Goal: Task Accomplishment & Management: Use online tool/utility

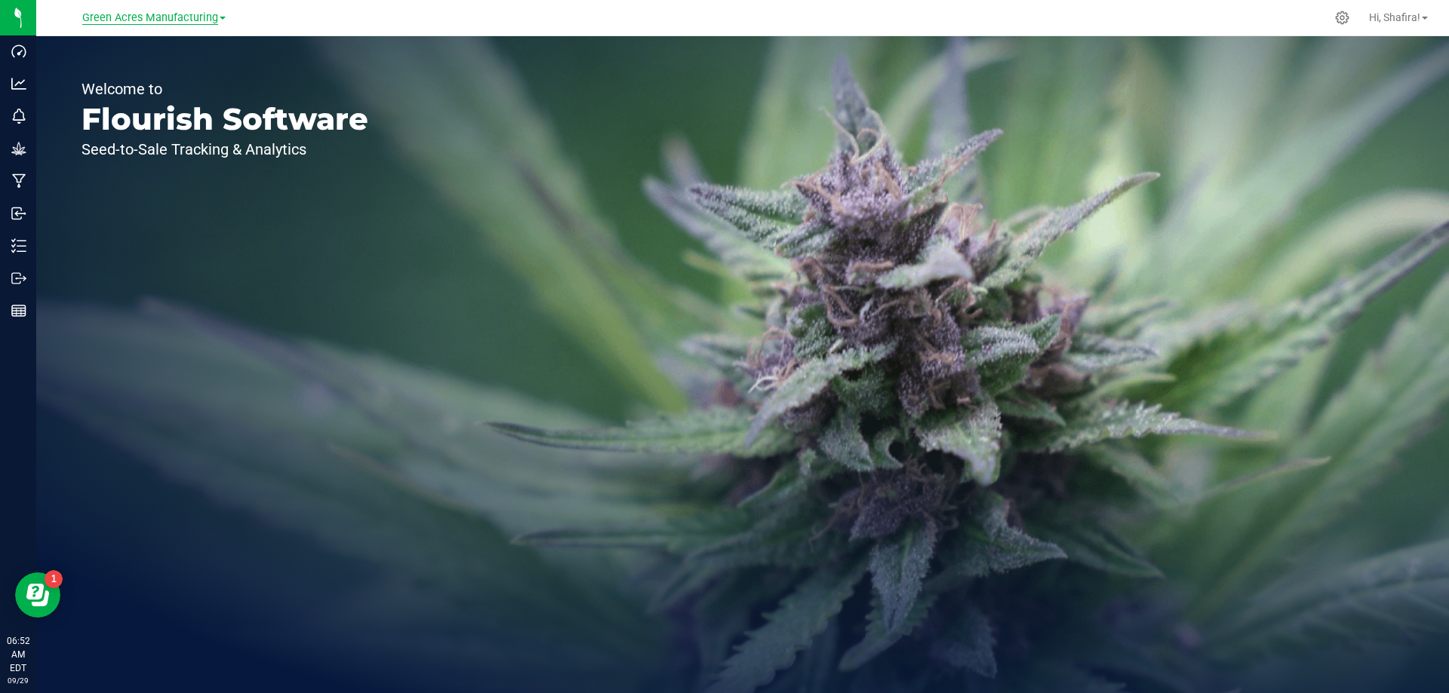
click at [171, 15] on span "Green Acres Manufacturing" at bounding box center [150, 18] width 136 height 14
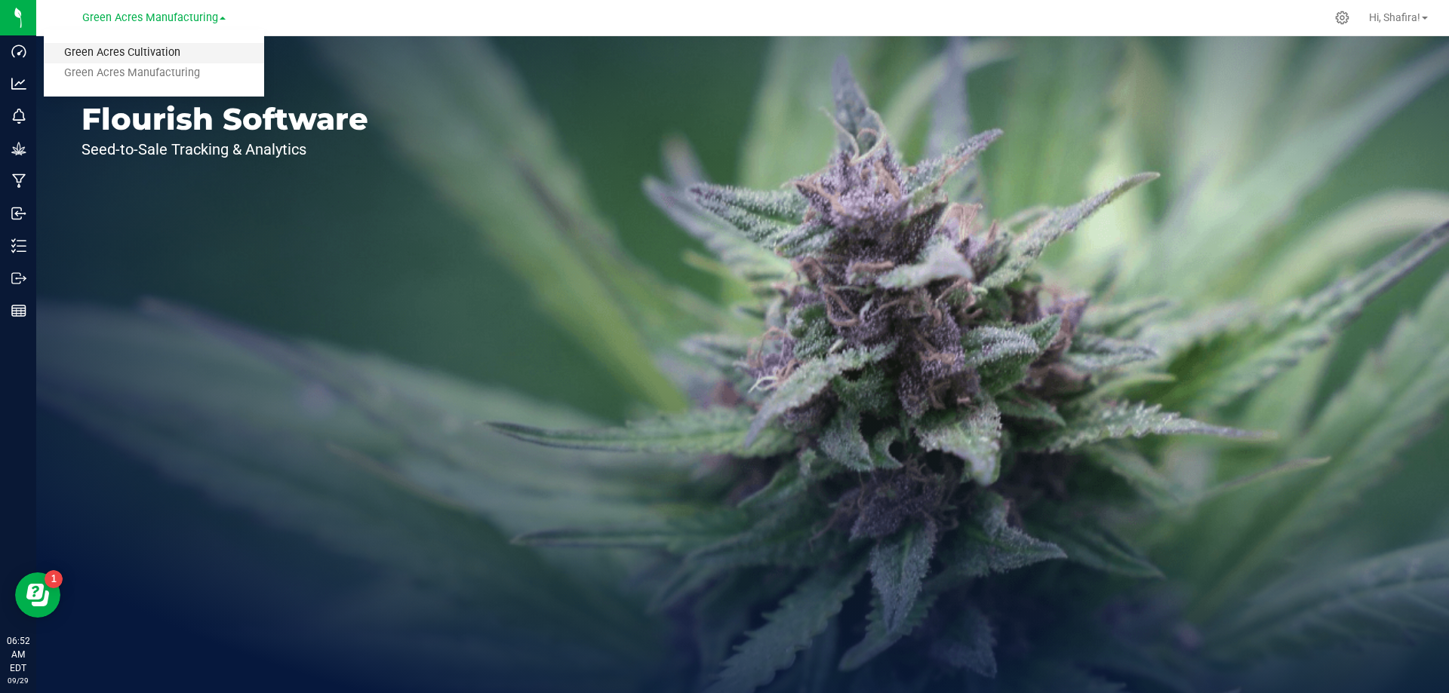
click at [164, 50] on link "Green Acres Cultivation" at bounding box center [154, 53] width 220 height 20
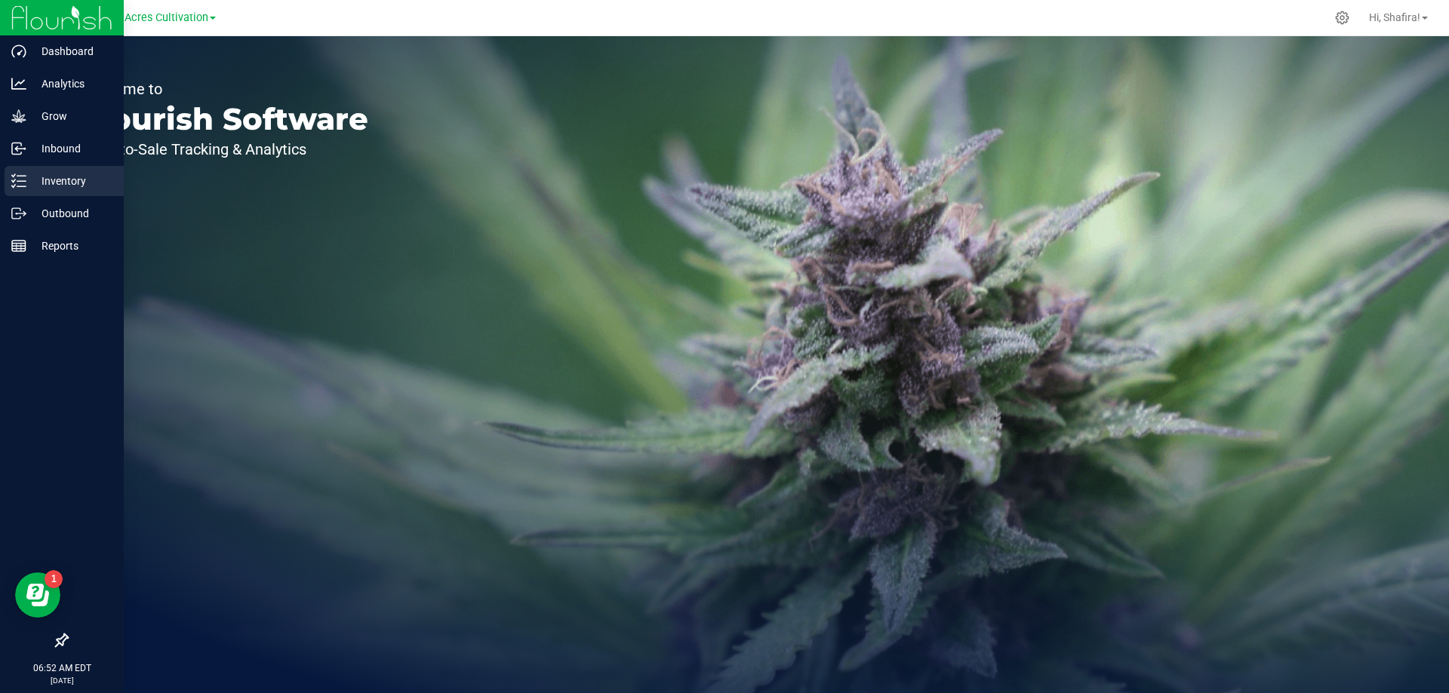
click at [20, 180] on icon at bounding box center [18, 181] width 15 height 15
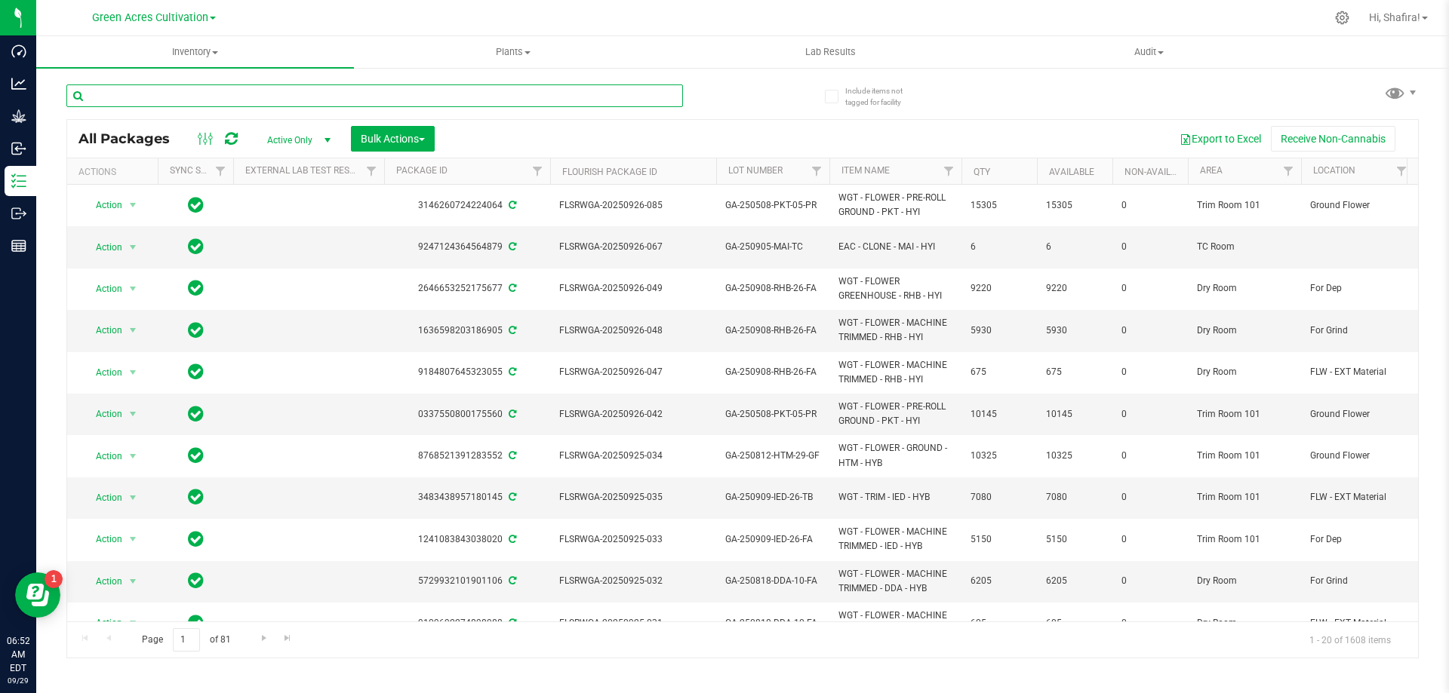
click at [244, 97] on input "text" at bounding box center [374, 96] width 616 height 23
click at [1292, 180] on link "Filter" at bounding box center [1288, 171] width 25 height 26
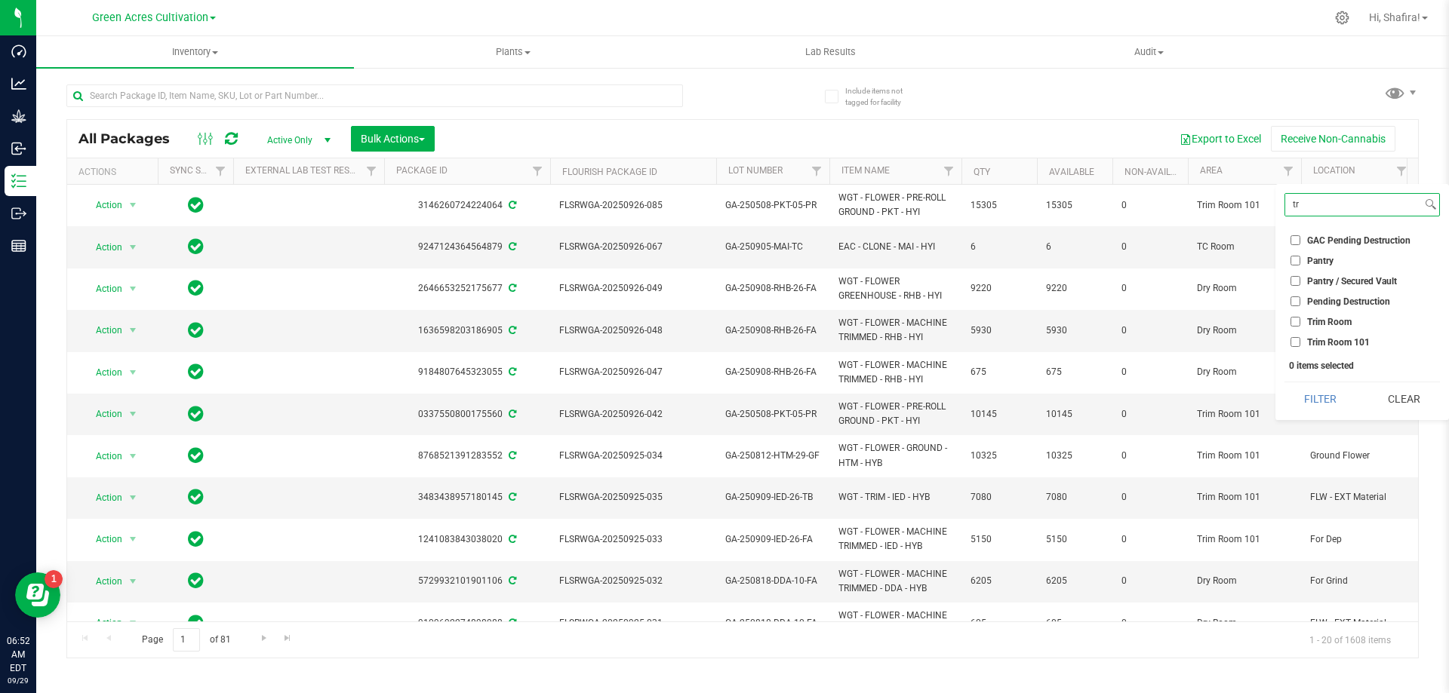
type input "tr"
click at [1292, 340] on input "Trim Room 101" at bounding box center [1295, 342] width 10 height 10
checkbox input "true"
click at [1351, 401] on button "Filter" at bounding box center [1320, 399] width 72 height 33
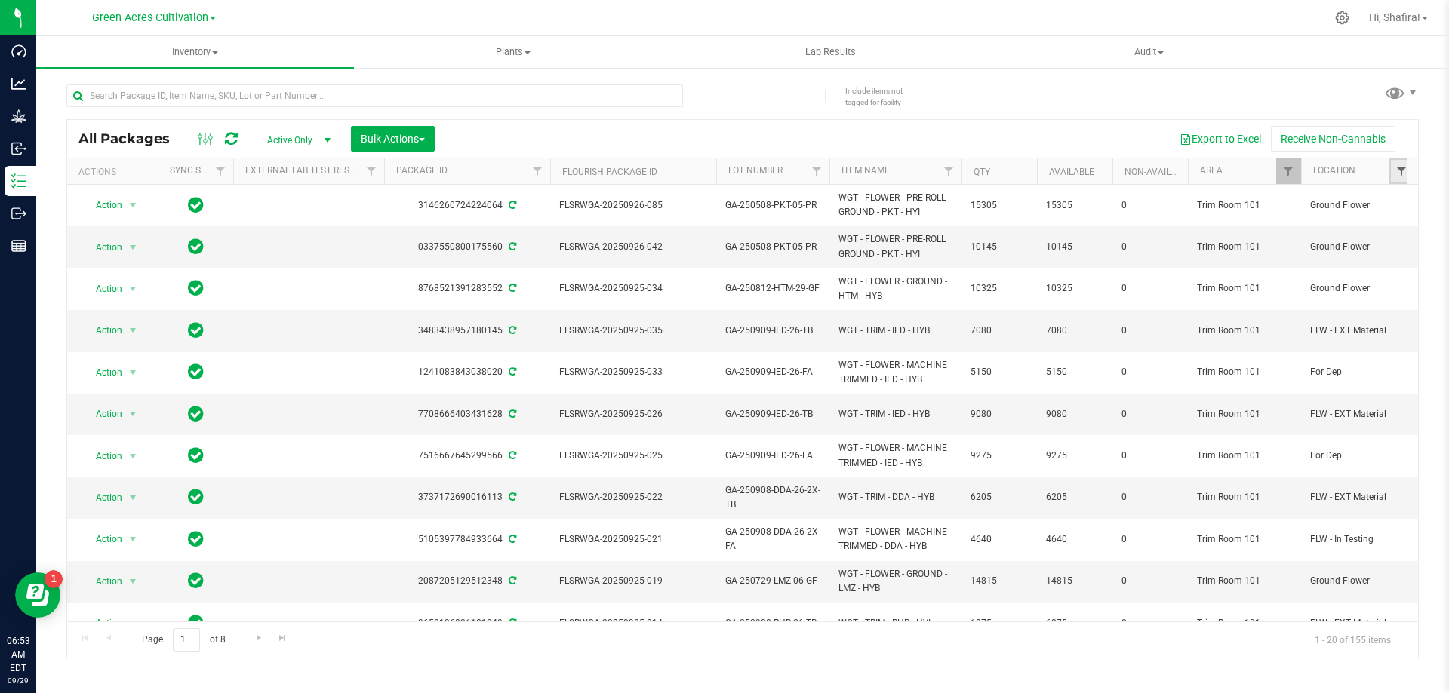
click at [1404, 172] on span "Filter" at bounding box center [1401, 171] width 12 height 12
type input "for"
click at [1308, 304] on span "For Grind" at bounding box center [1326, 301] width 38 height 9
click at [1300, 304] on input "For Grind" at bounding box center [1295, 302] width 10 height 10
checkbox input "true"
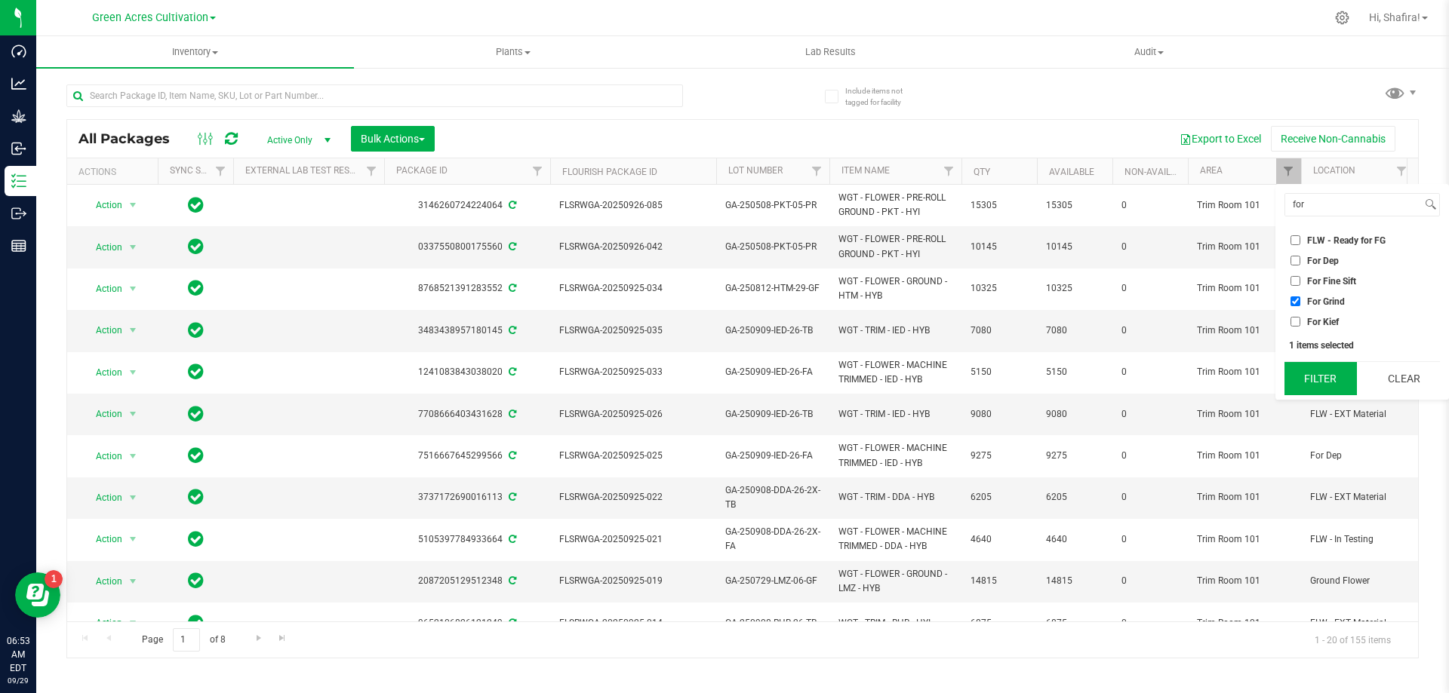
click at [1310, 374] on button "Filter" at bounding box center [1320, 378] width 72 height 33
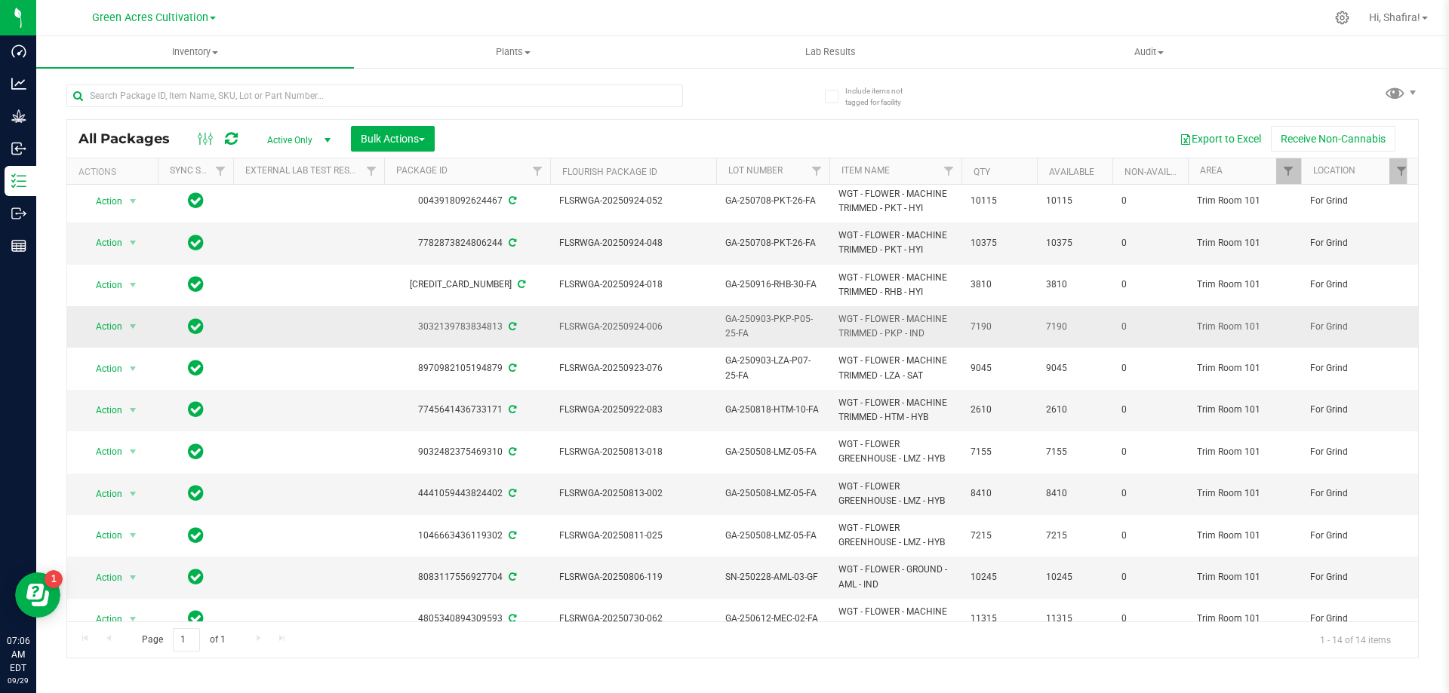
scroll to position [151, 0]
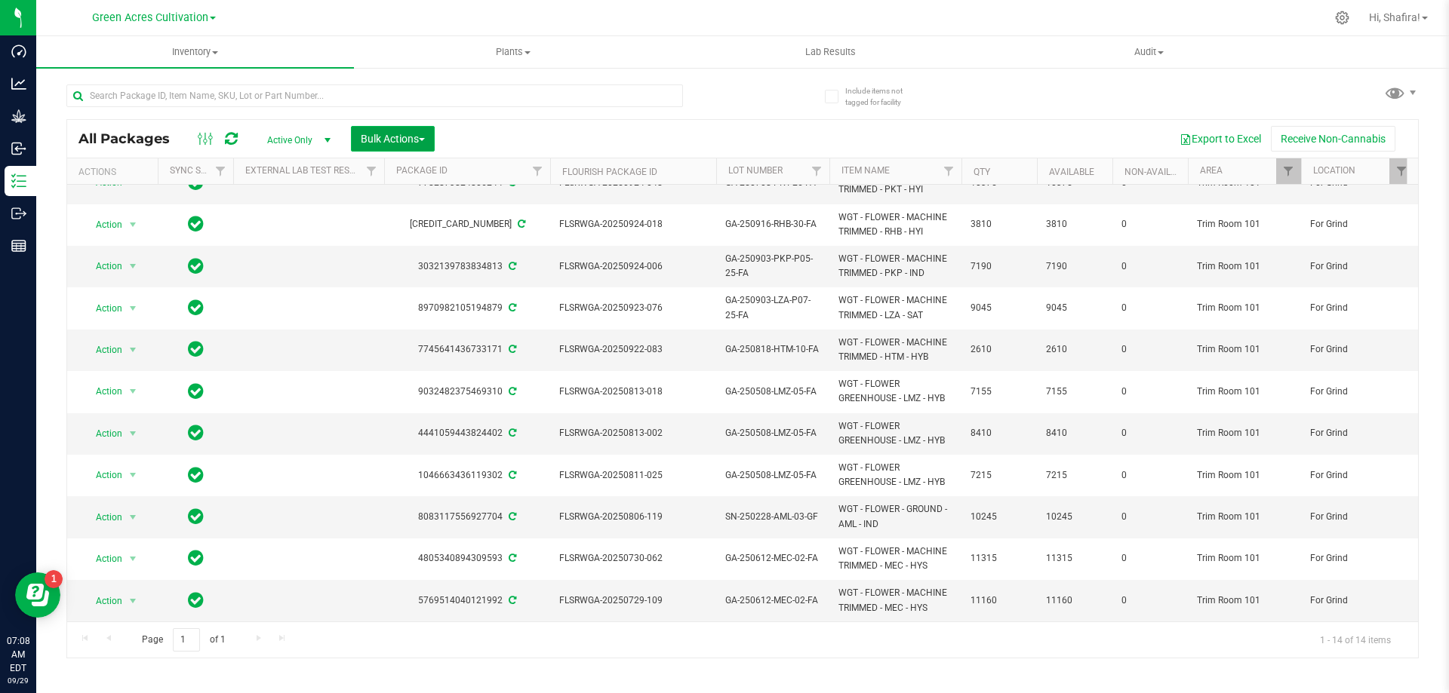
click at [420, 134] on span "Bulk Actions" at bounding box center [393, 139] width 64 height 12
click at [398, 206] on span "Combine packages (lot)" at bounding box center [414, 200] width 108 height 12
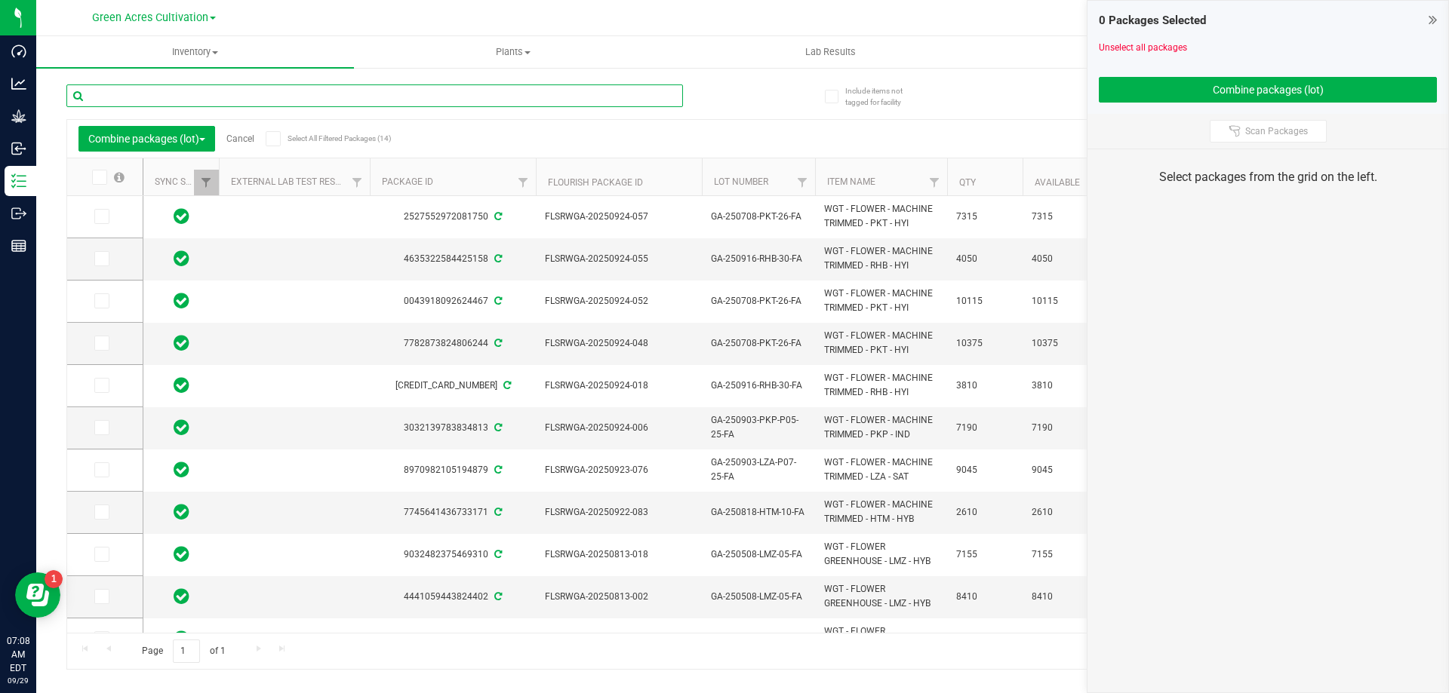
click at [432, 101] on input "text" at bounding box center [374, 96] width 616 height 23
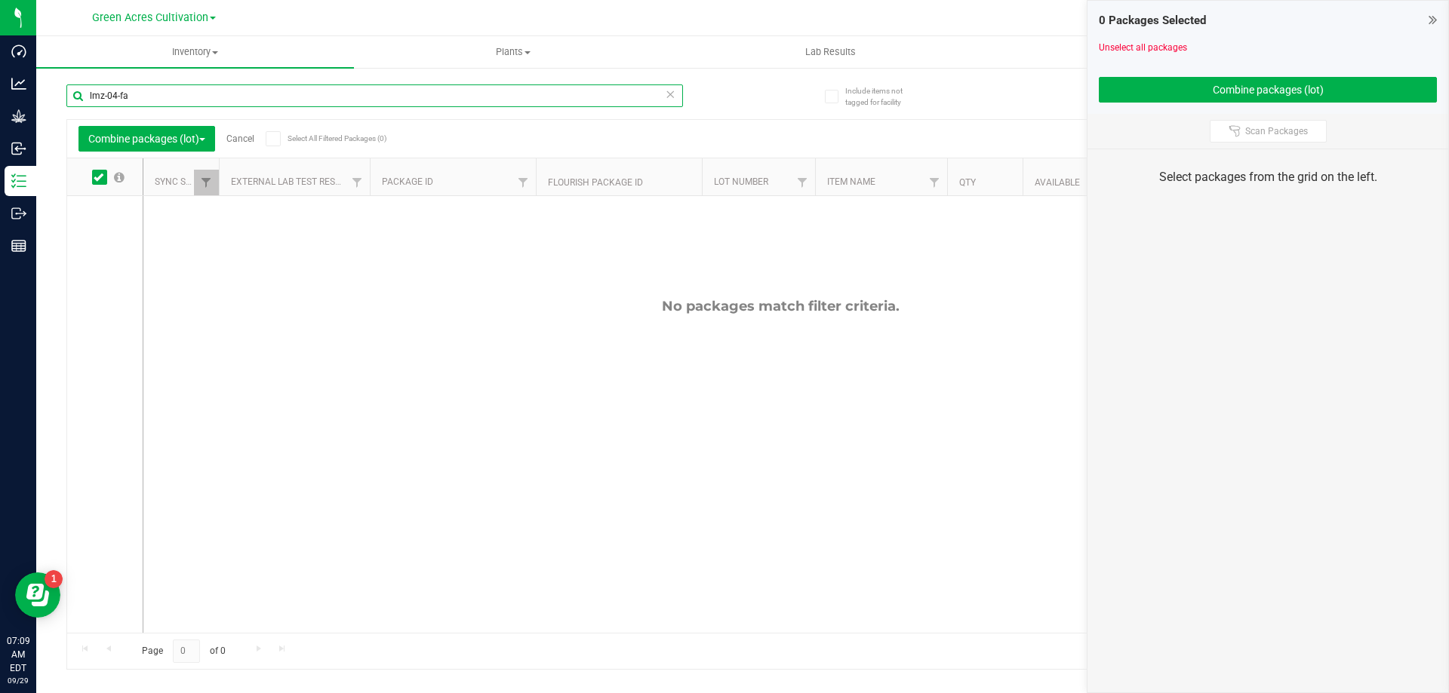
click at [115, 100] on input "lmz-04-fa" at bounding box center [374, 96] width 616 height 23
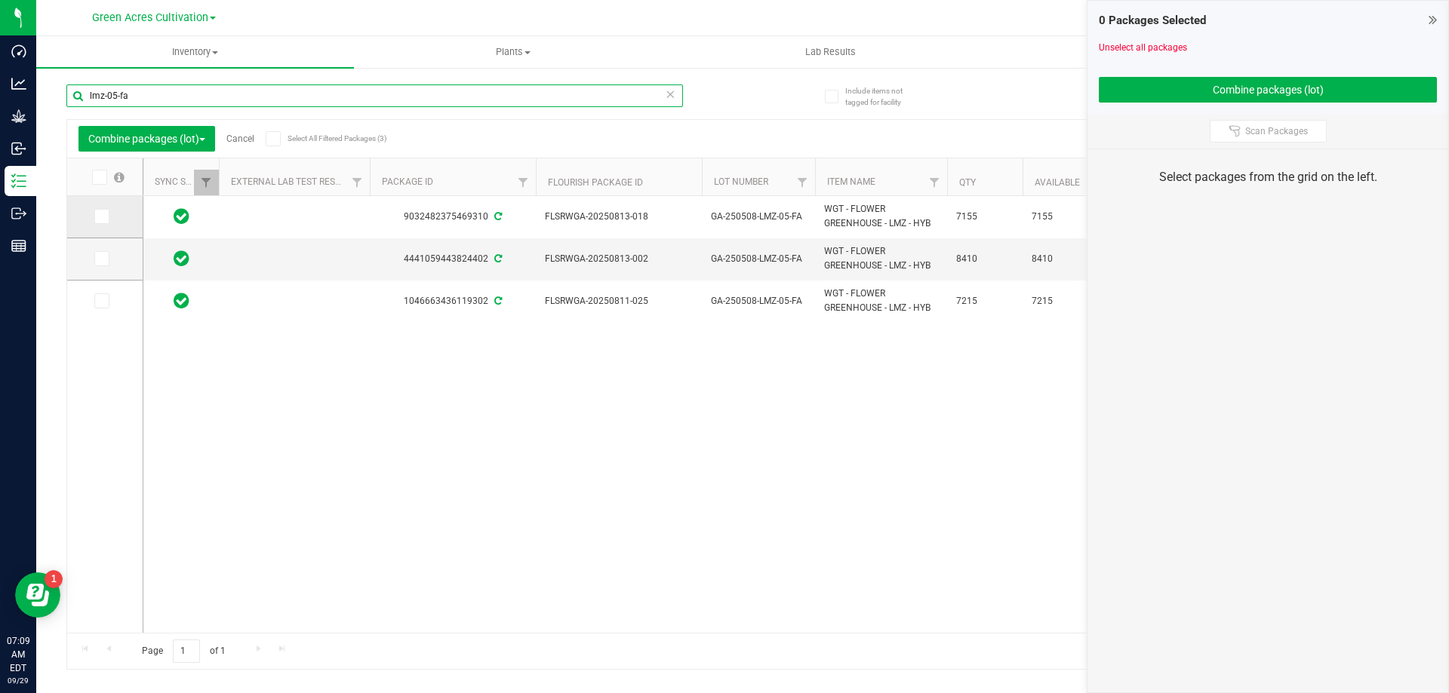
type input "lmz-05-fa"
click at [105, 217] on icon at bounding box center [101, 217] width 10 height 0
click at [0, 0] on input "checkbox" at bounding box center [0, 0] width 0 height 0
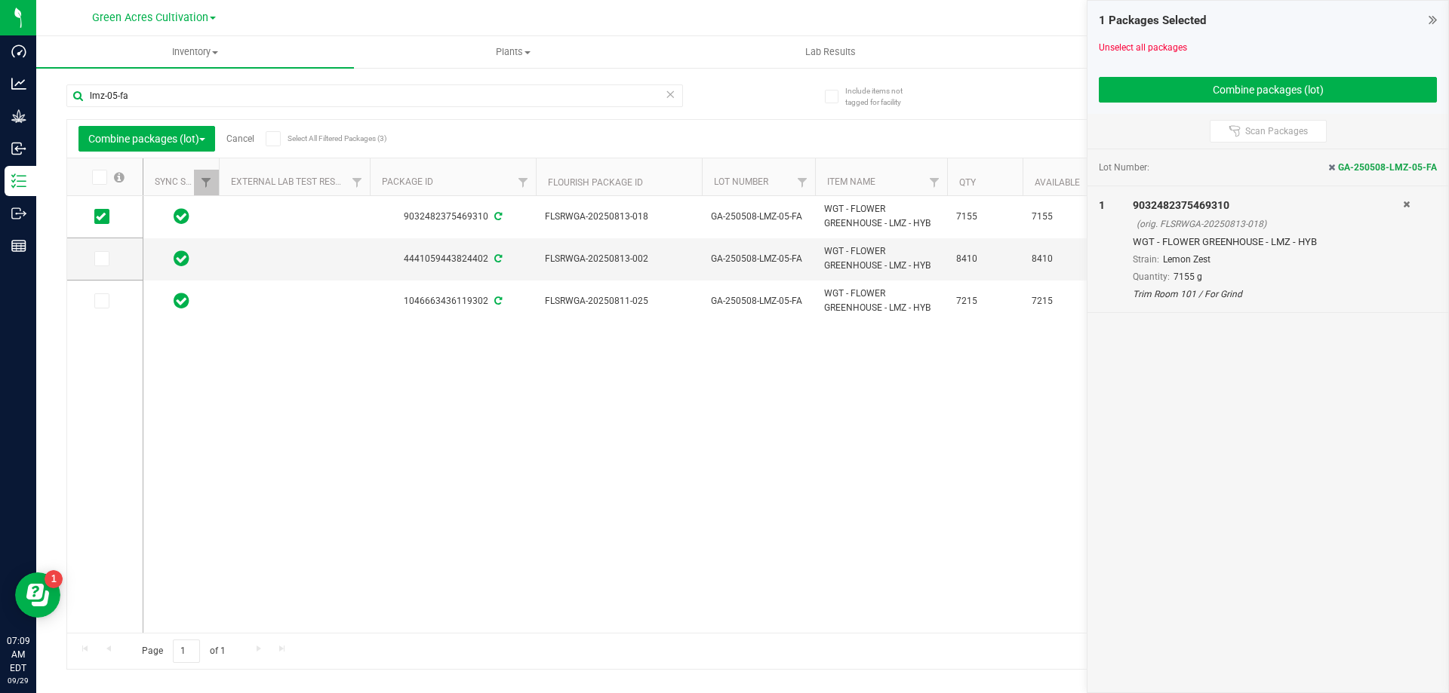
click at [98, 301] on icon at bounding box center [101, 301] width 10 height 0
click at [0, 0] on input "checkbox" at bounding box center [0, 0] width 0 height 0
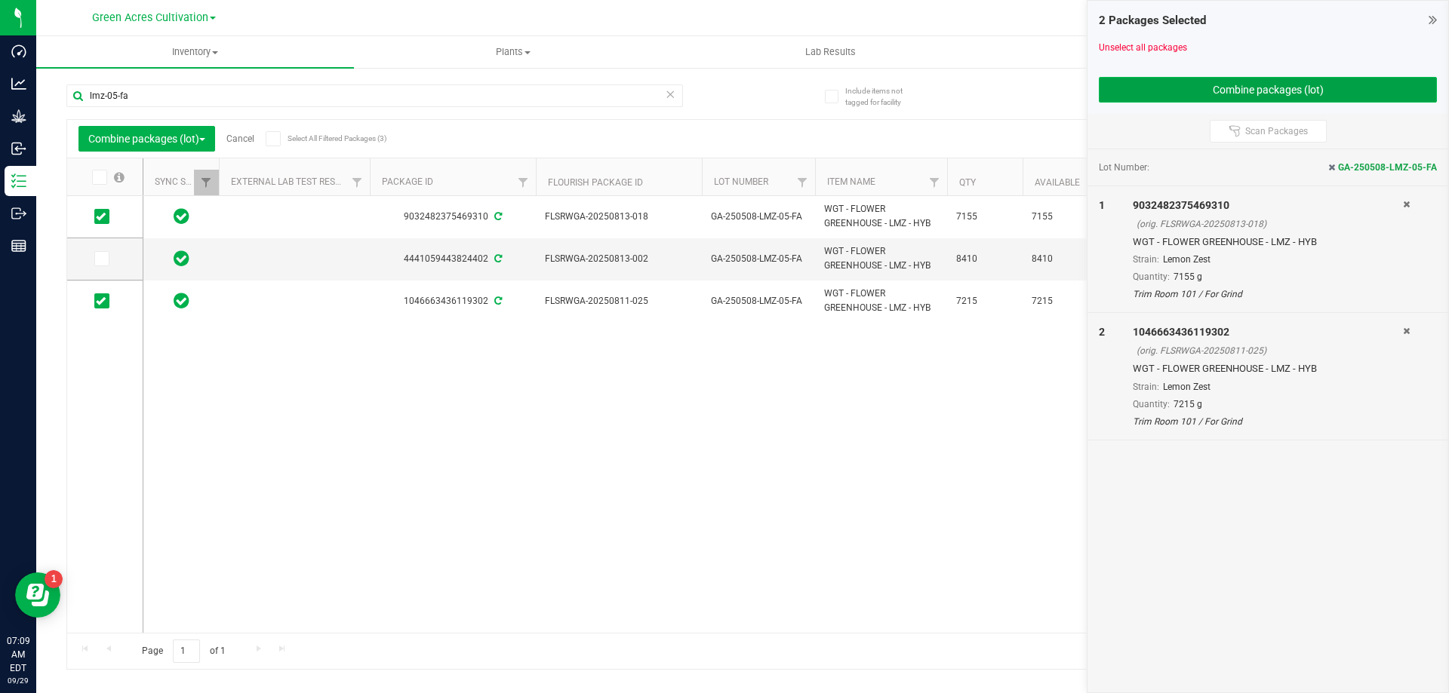
click at [1121, 88] on button "Combine packages (lot)" at bounding box center [1268, 90] width 338 height 26
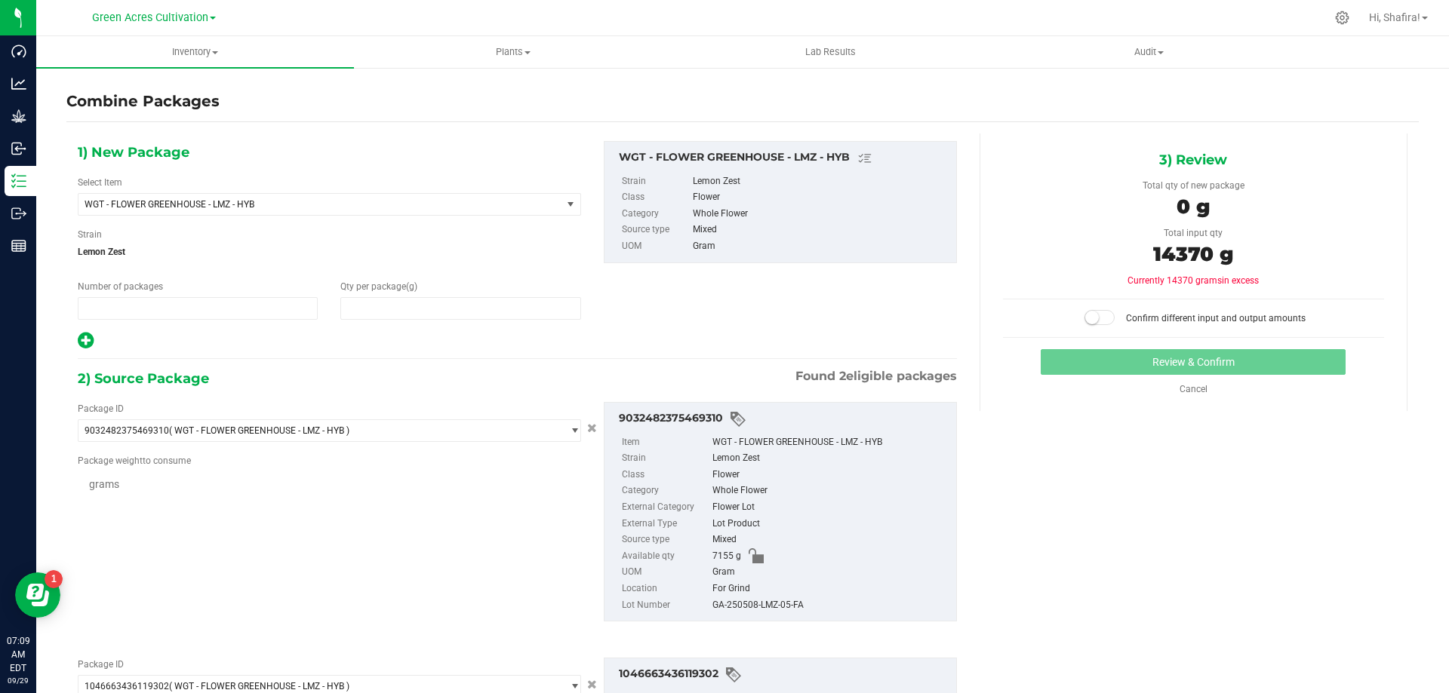
type input "1"
type input "0"
click at [751, 606] on div "GA-250508-LMZ-05-FA" at bounding box center [830, 606] width 236 height 17
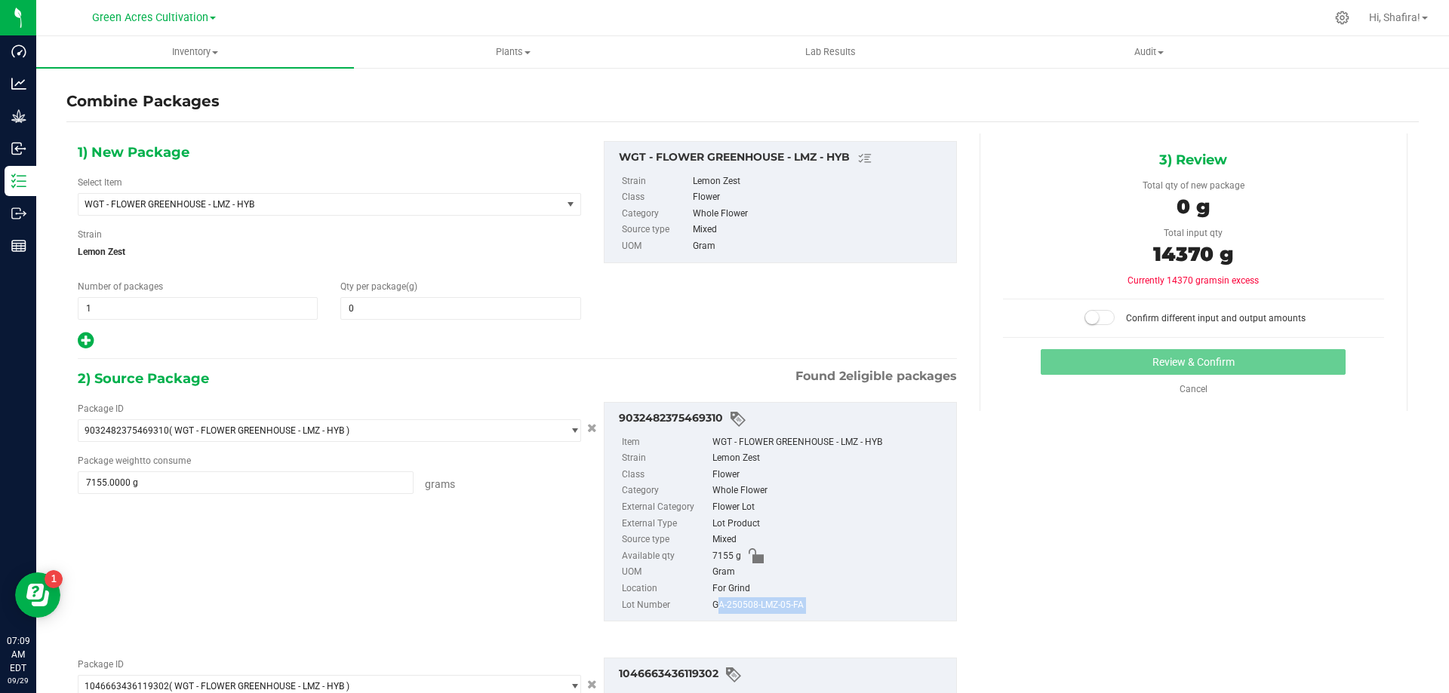
copy div "GA-250508-LMZ-05-FA"
click at [504, 312] on span at bounding box center [460, 308] width 240 height 23
type input "14370"
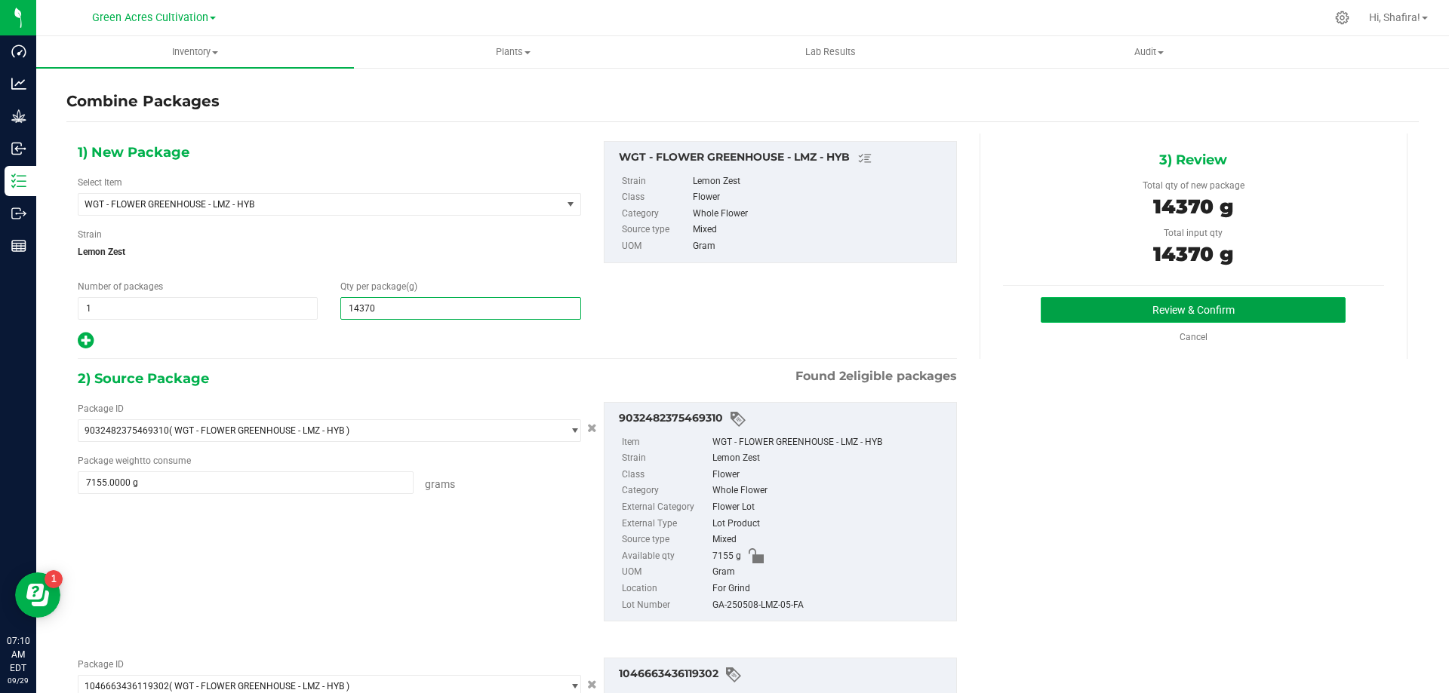
type input "14,370"
click at [1079, 315] on button "Review & Confirm" at bounding box center [1193, 310] width 305 height 26
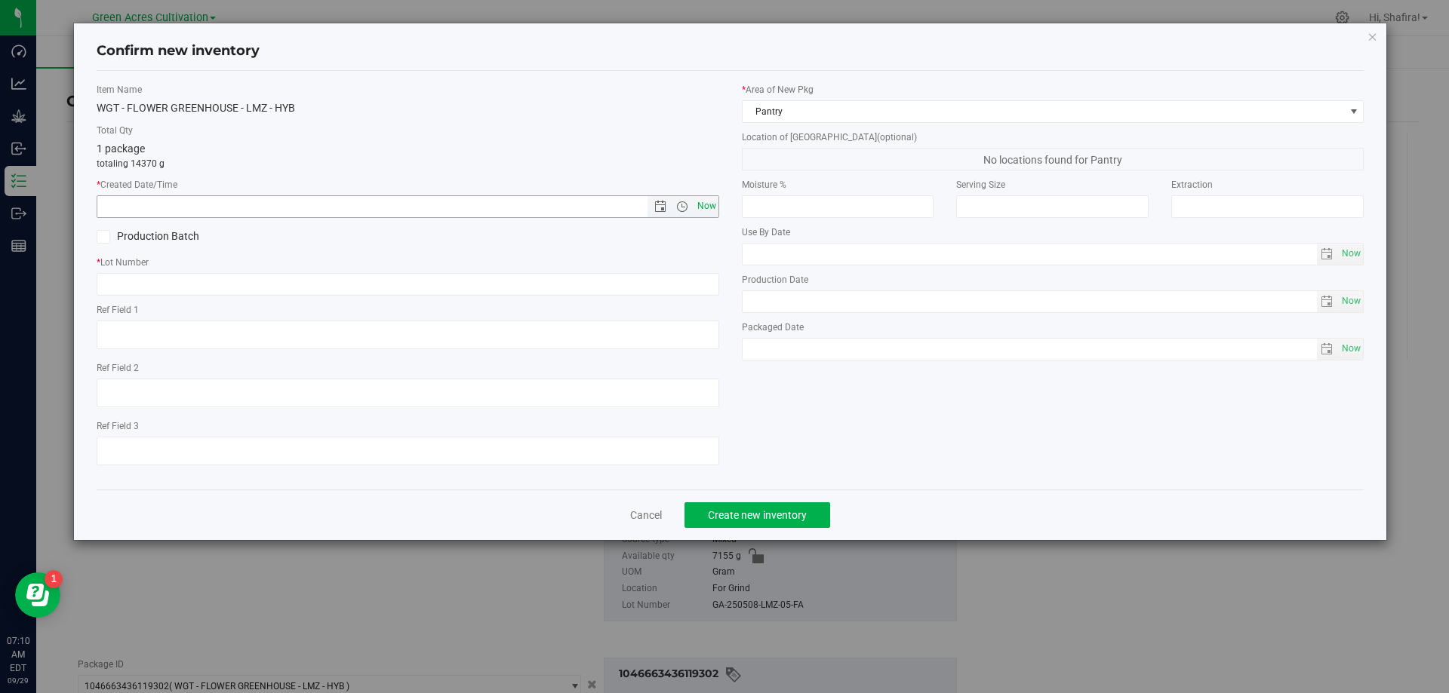
click at [709, 200] on span "Now" at bounding box center [706, 206] width 26 height 22
type input "[DATE] 7:10 AM"
paste input "GA-250508-LMZ-05-FA"
type input "GA-250508-LMZ-05-FA"
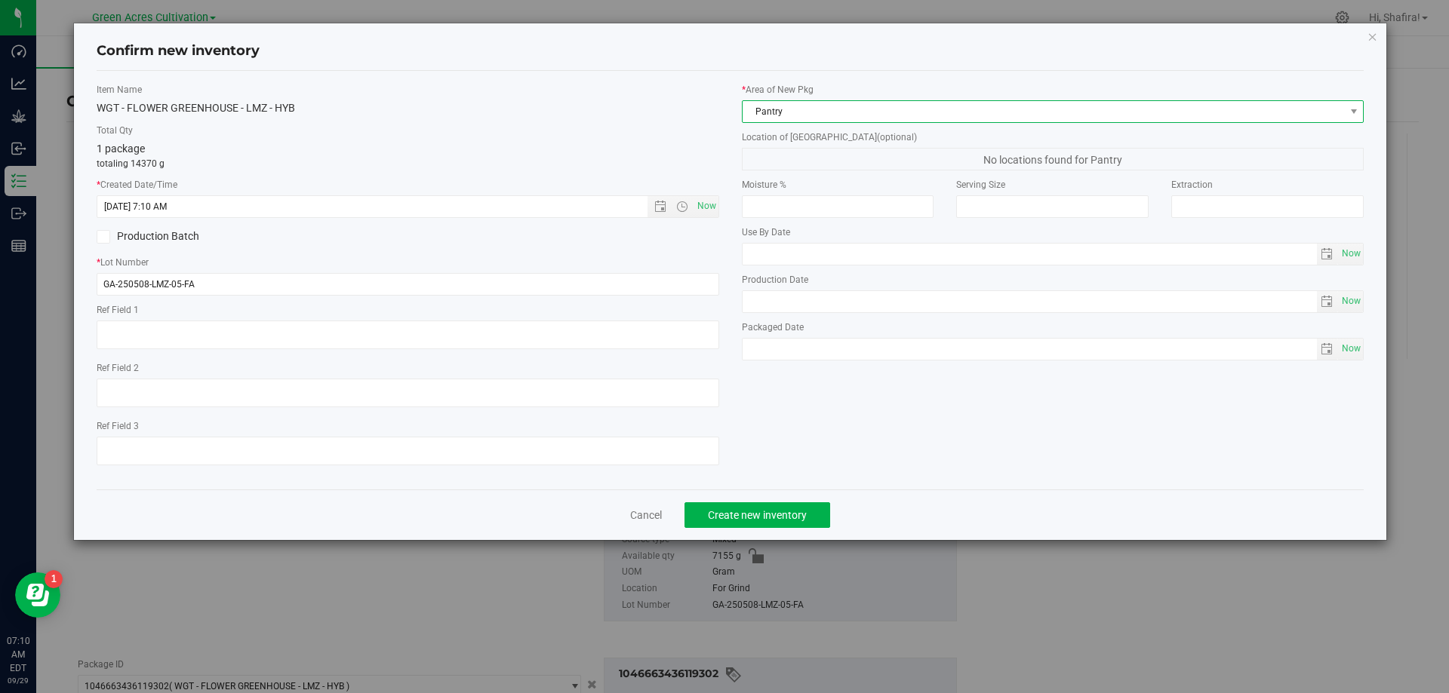
click at [899, 117] on span "Pantry" at bounding box center [1043, 111] width 602 height 21
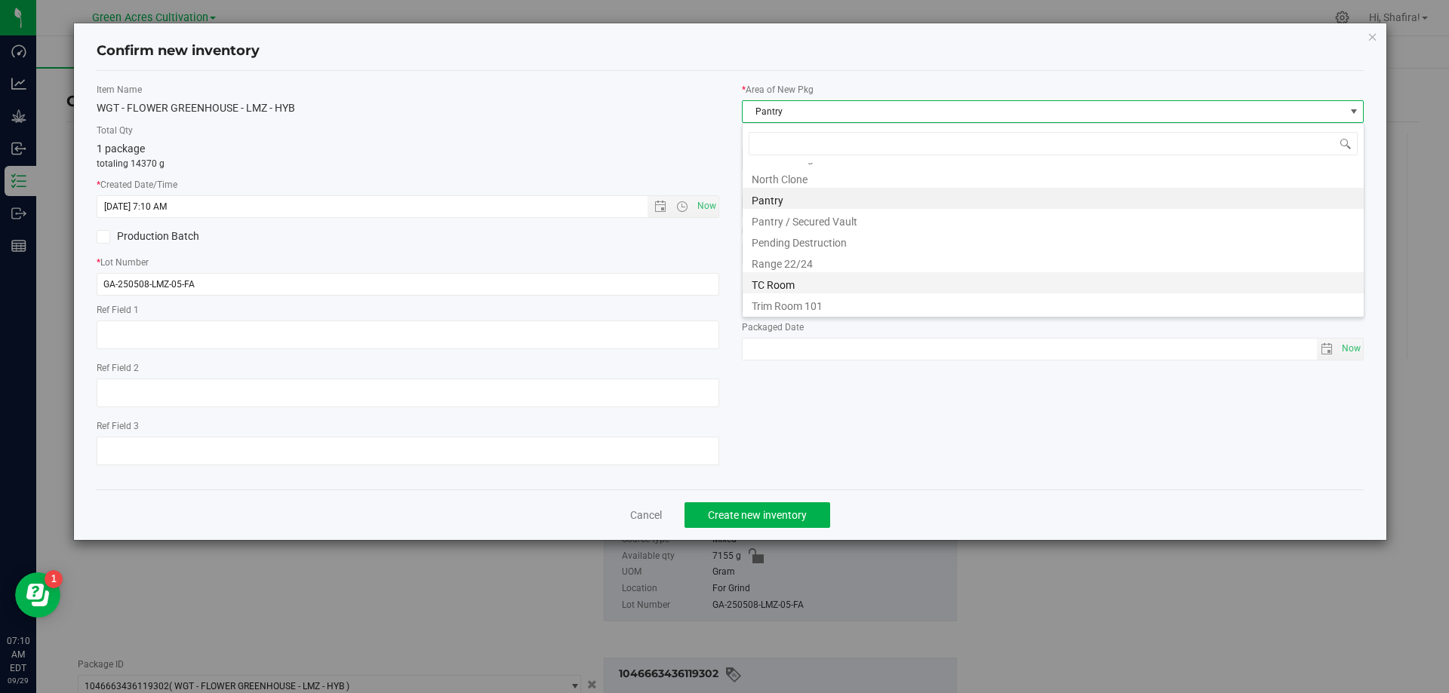
scroll to position [229, 0]
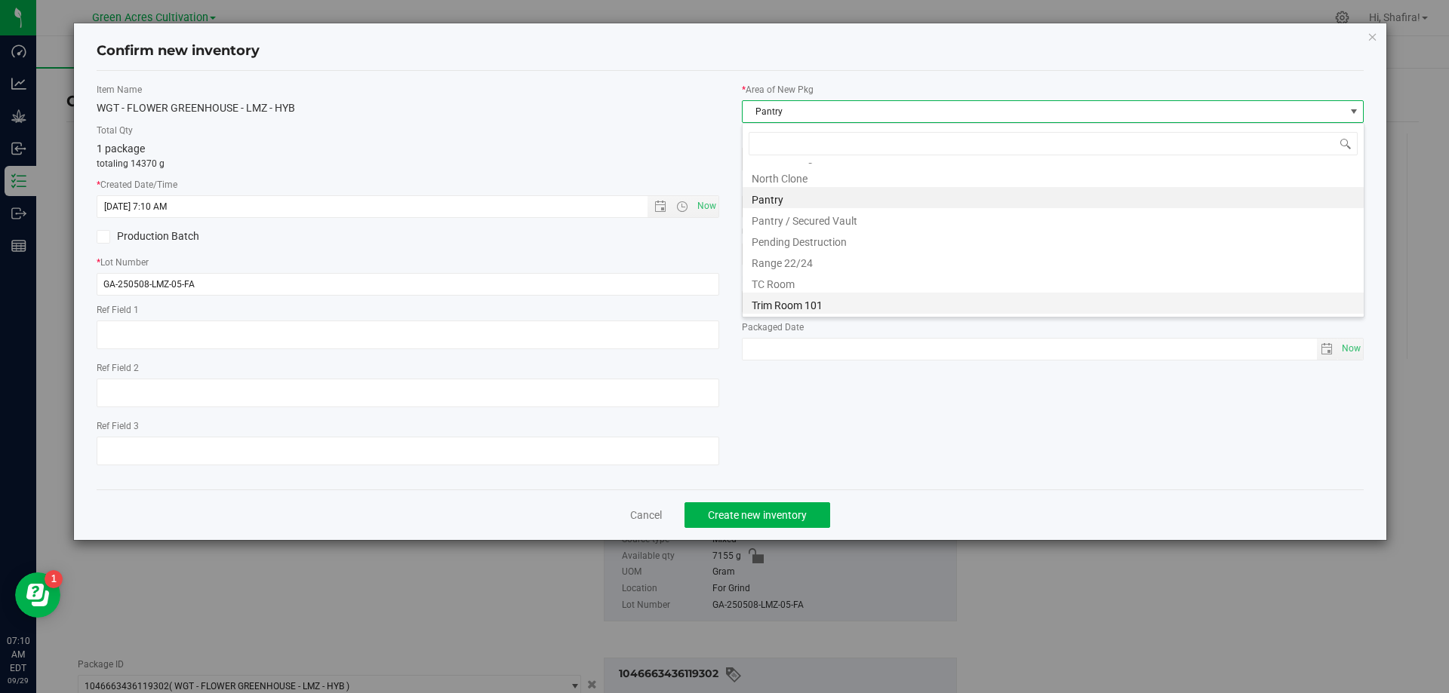
click at [836, 309] on li "Trim Room 101" at bounding box center [1052, 303] width 621 height 21
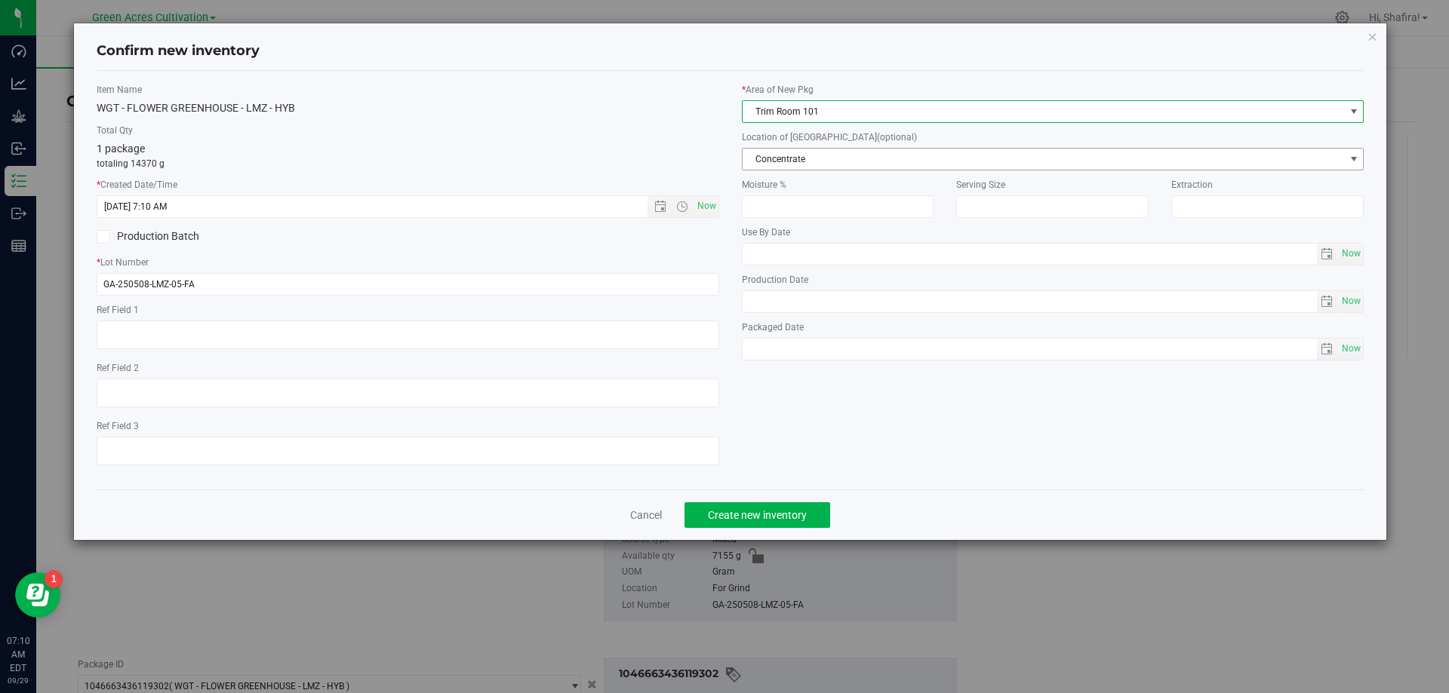
click at [825, 164] on span "Concentrate" at bounding box center [1043, 159] width 602 height 21
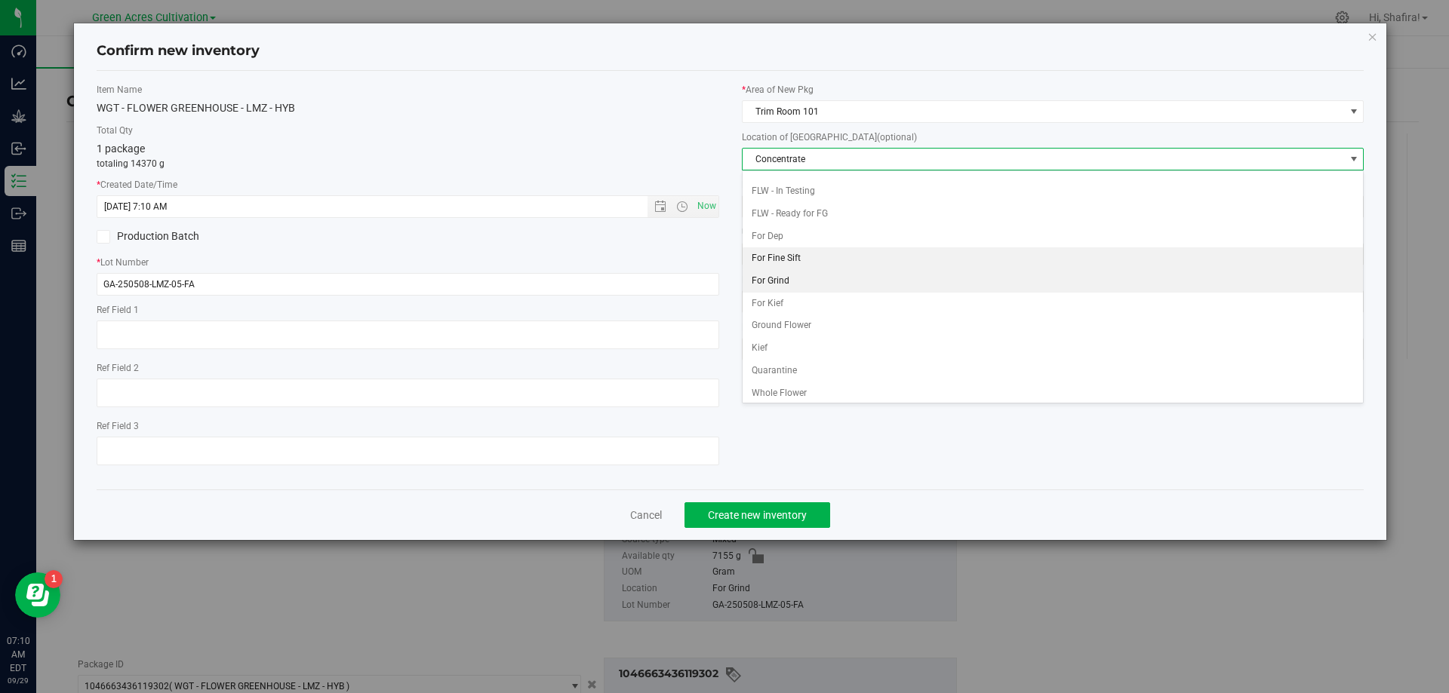
scroll to position [155, 0]
click at [795, 272] on li "For Grind" at bounding box center [1052, 277] width 621 height 23
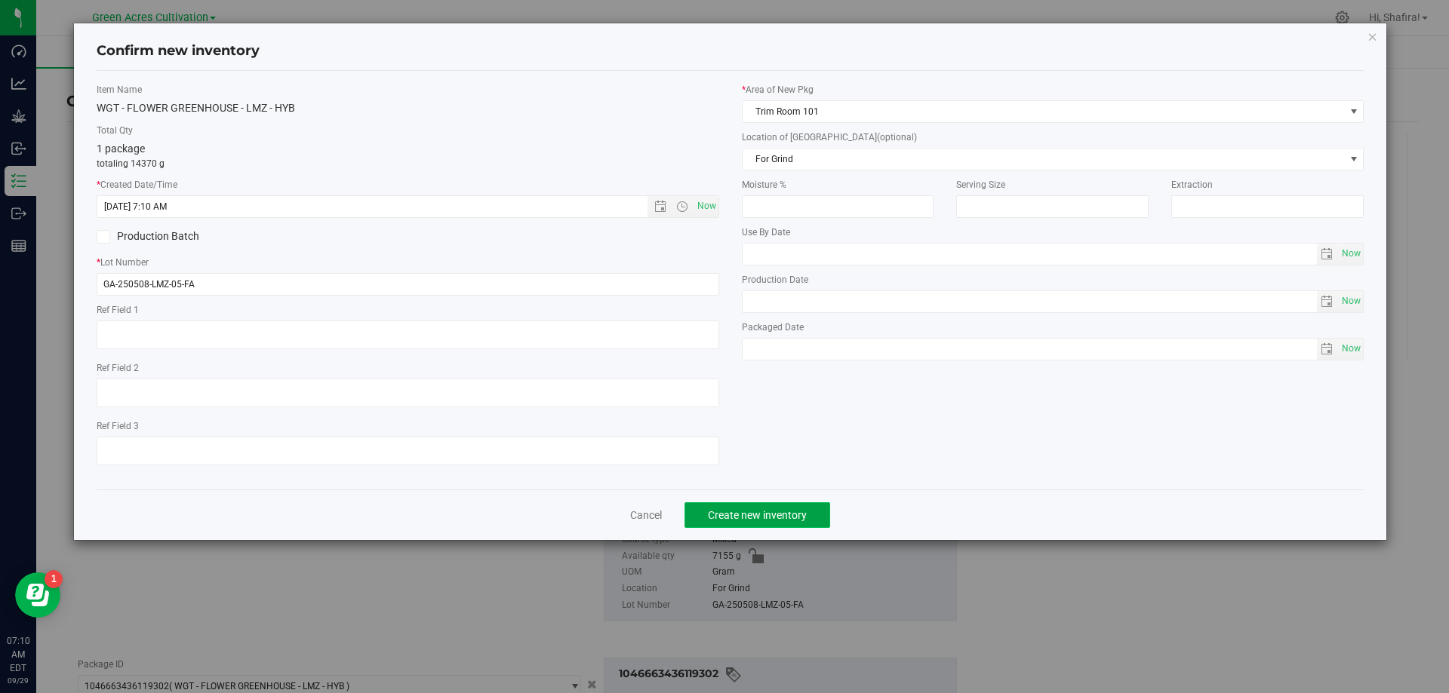
click at [758, 510] on span "Create new inventory" at bounding box center [757, 515] width 99 height 12
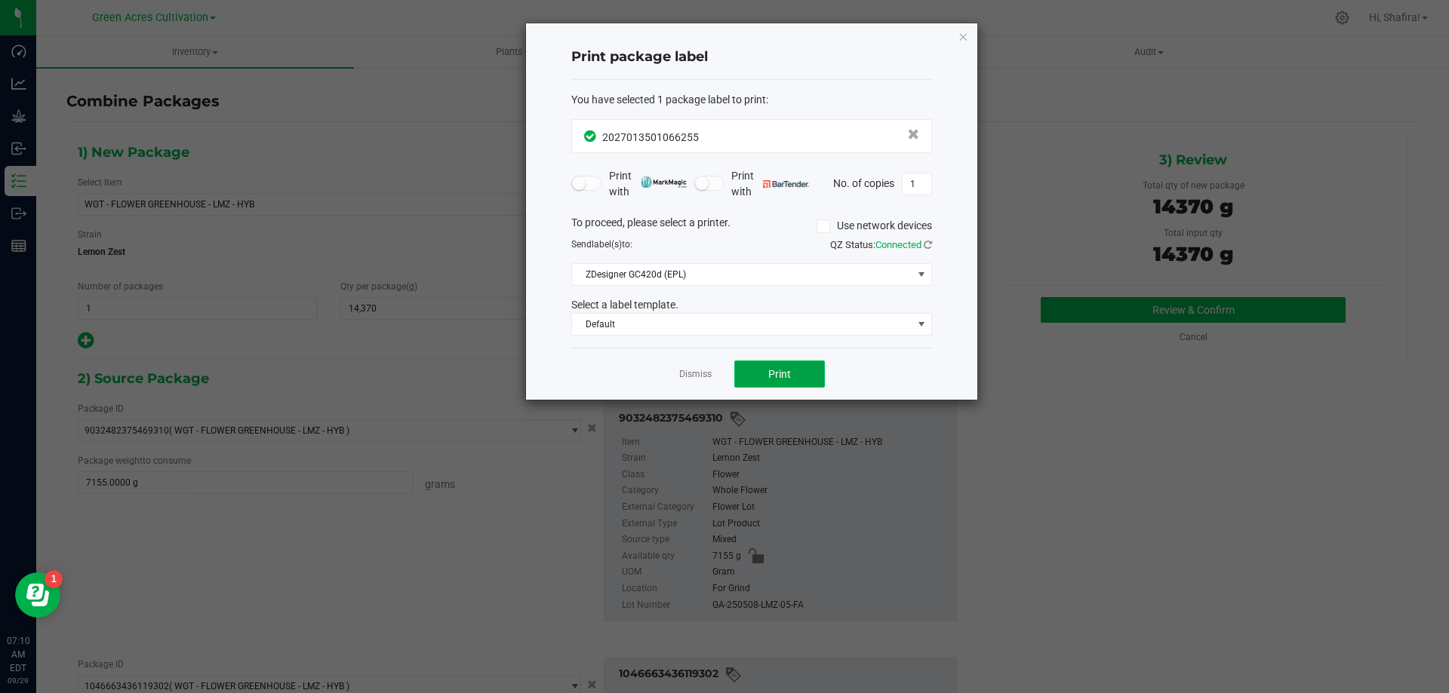
click at [789, 374] on span "Print" at bounding box center [779, 374] width 23 height 12
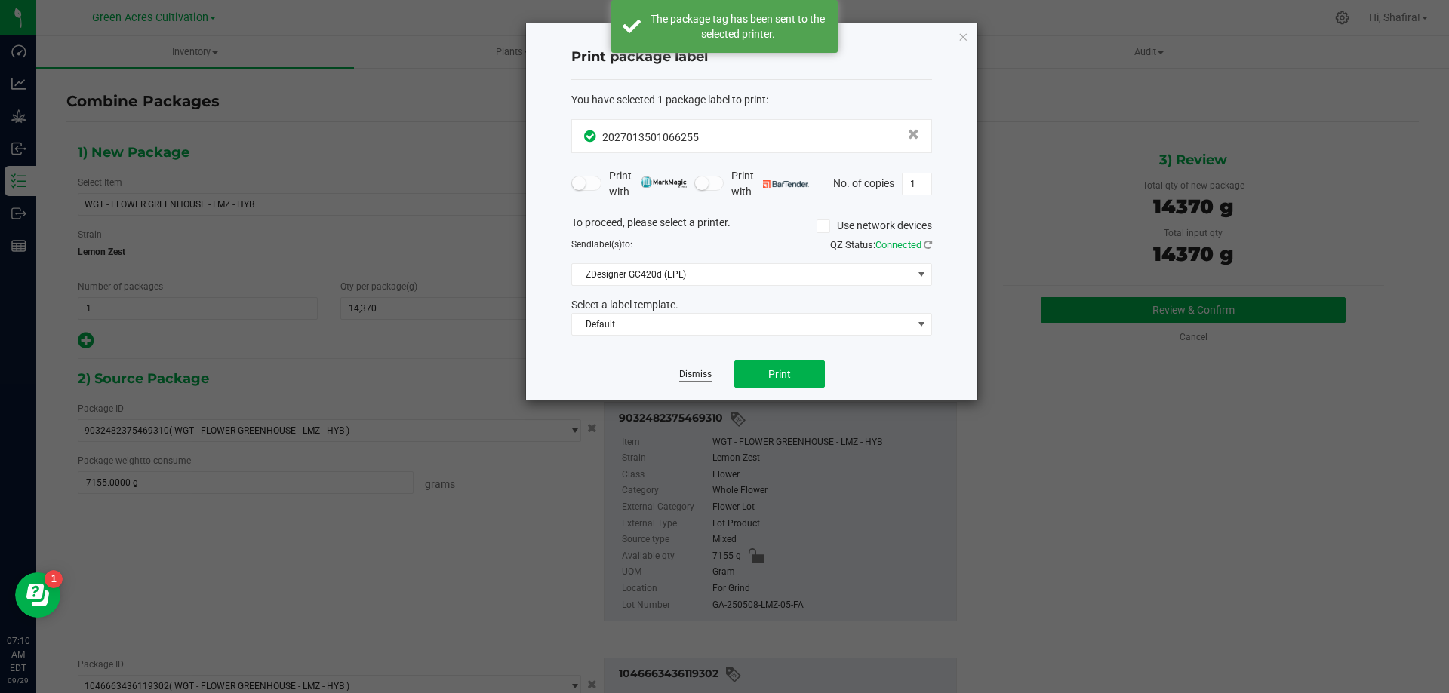
click at [690, 377] on link "Dismiss" at bounding box center [695, 374] width 32 height 13
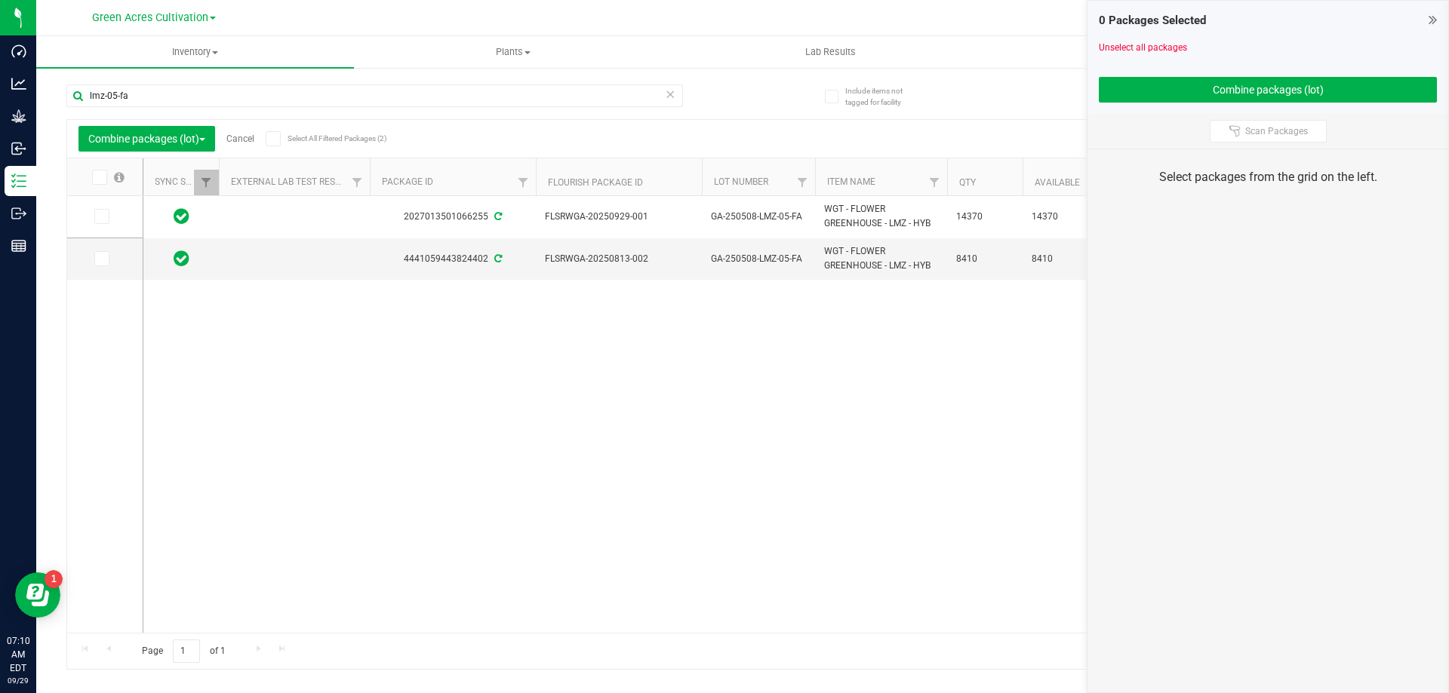
click at [253, 134] on link "Cancel" at bounding box center [240, 139] width 28 height 11
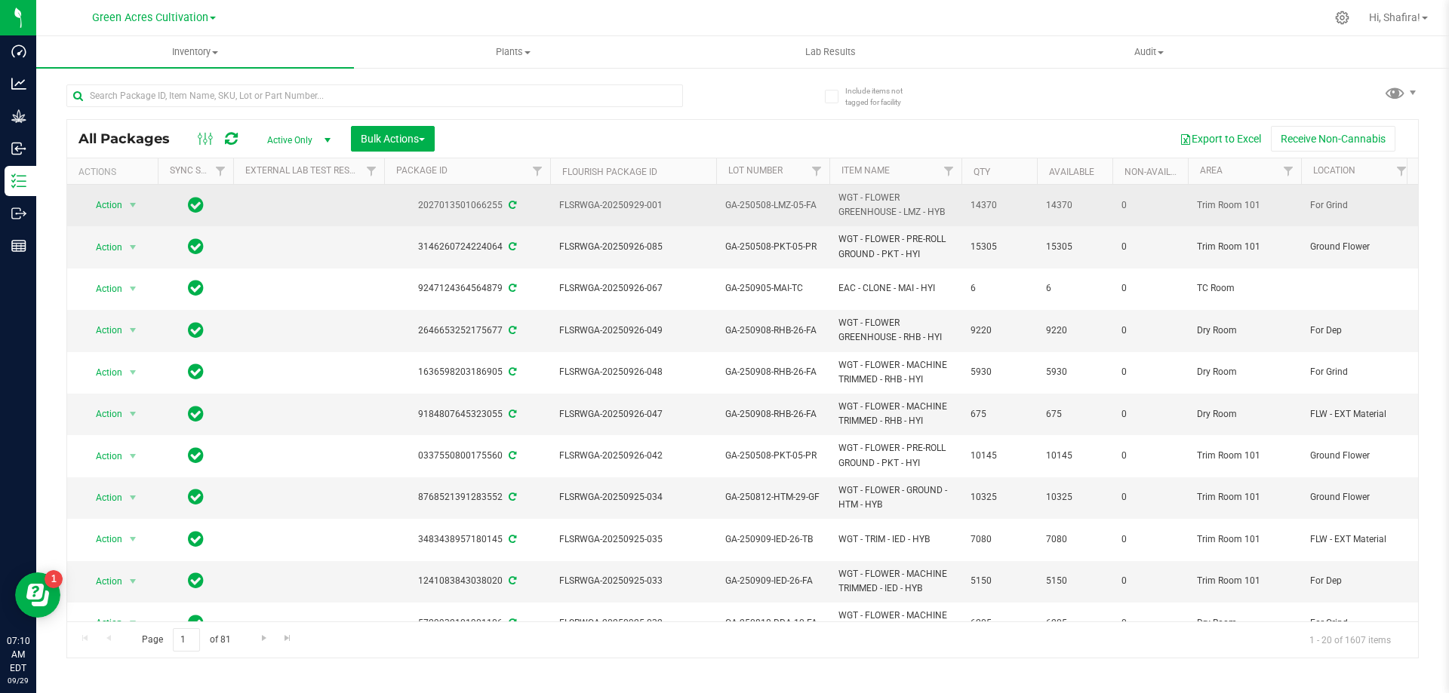
click at [623, 205] on span "FLSRWGA-20250929-001" at bounding box center [633, 205] width 148 height 14
click at [623, 206] on span "FLSRWGA-20250929-001" at bounding box center [633, 205] width 148 height 14
copy tr "FLSRWGA-20250929-001"
click at [747, 202] on span "GA-250508-LMZ-05-FA" at bounding box center [772, 205] width 95 height 14
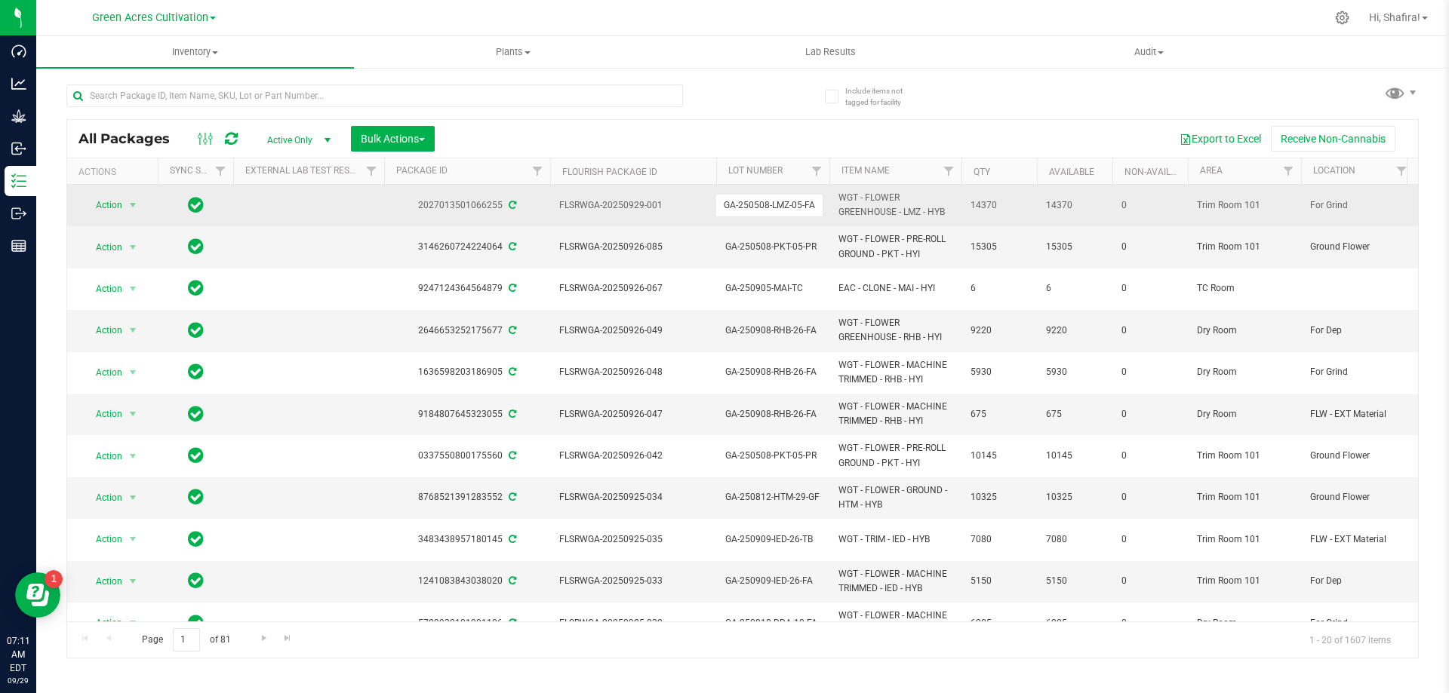
click at [747, 202] on input "GA-250508-LMZ-05-FA" at bounding box center [769, 205] width 108 height 23
click at [433, 94] on input "text" at bounding box center [374, 96] width 616 height 23
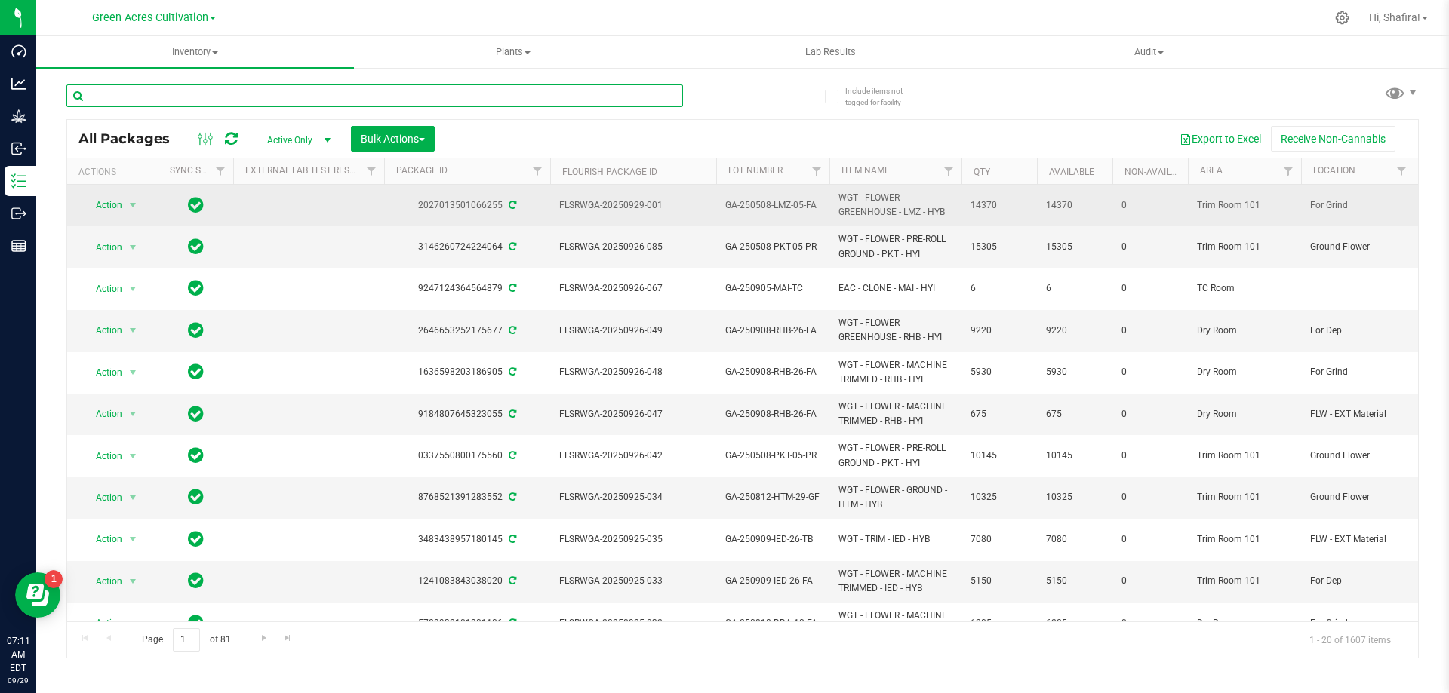
paste input "GA-250508-LMZ-05-FA"
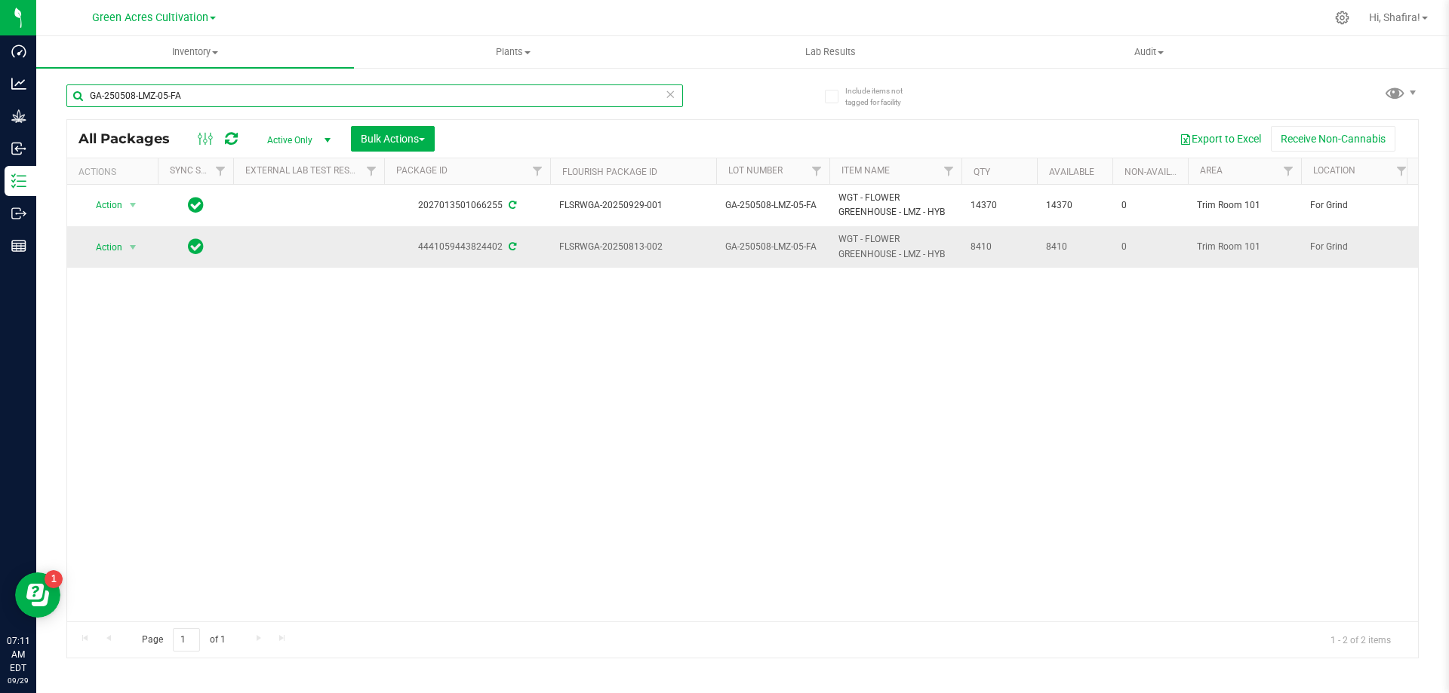
type input "GA-250508-LMZ-05-FA"
click at [607, 243] on span "FLSRWGA-20250813-002" at bounding box center [633, 247] width 148 height 14
click at [607, 241] on span "FLSRWGA-20250813-002" at bounding box center [633, 247] width 148 height 14
click at [609, 240] on span "FLSRWGA-20250813-002" at bounding box center [633, 247] width 148 height 14
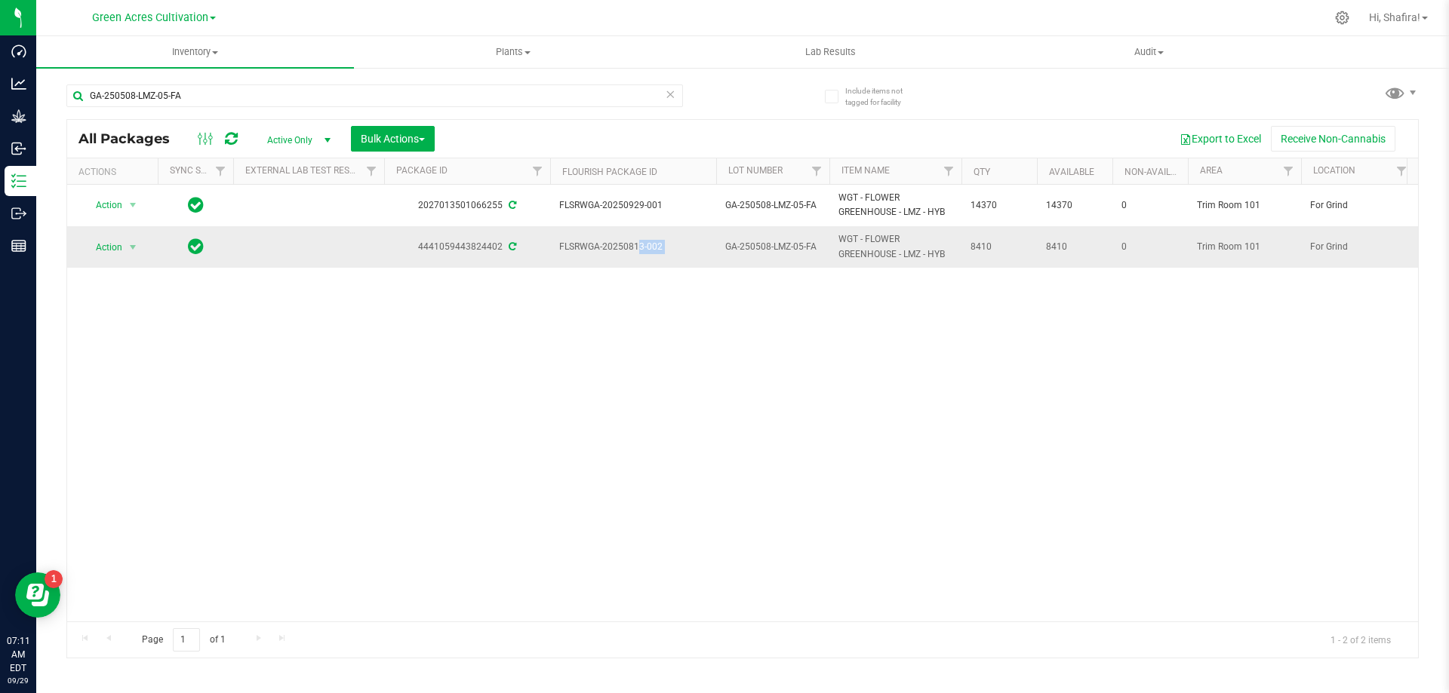
copy tr "FLSRWGA-20250813-002"
